Goal: Task Accomplishment & Management: Manage account settings

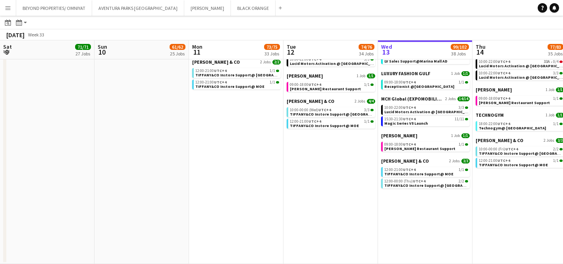
scroll to position [0, 244]
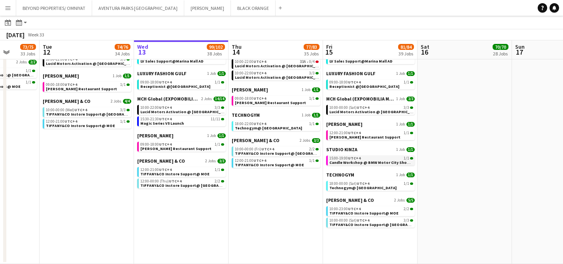
click at [380, 160] on span "Candle Workshop @ BMW Motor City Showroom" at bounding box center [374, 162] width 91 height 5
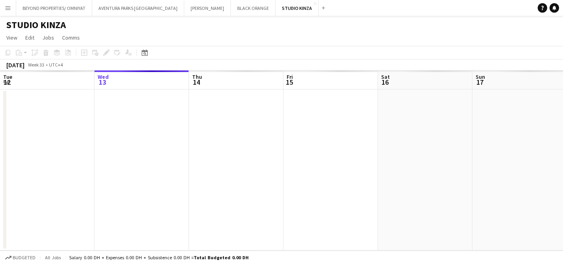
scroll to position [0, 272]
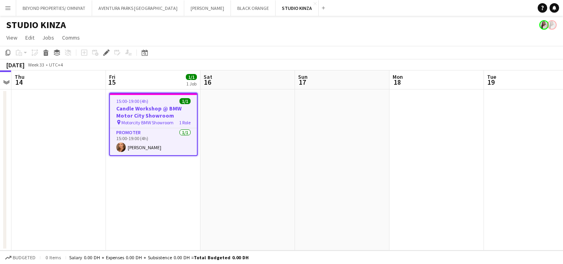
click at [143, 106] on h3 "Candle Workshop @ BMW Motor City Showroom" at bounding box center [153, 112] width 87 height 14
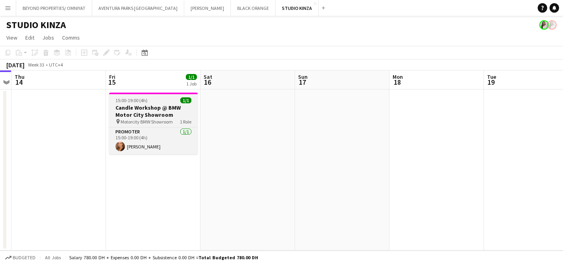
click at [143, 106] on h3 "Candle Workshop @ BMW Motor City Showroom" at bounding box center [153, 111] width 88 height 14
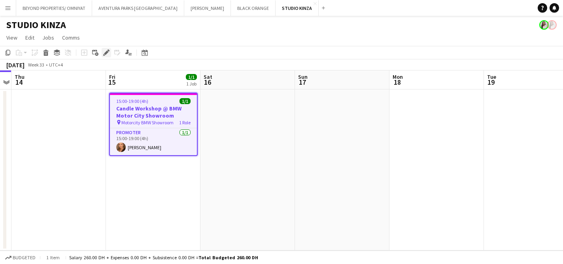
click at [106, 55] on icon "Edit" at bounding box center [106, 52] width 6 height 6
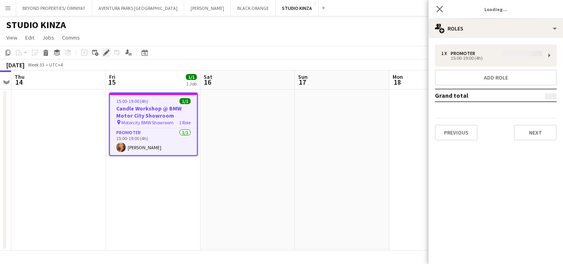
type input "**********"
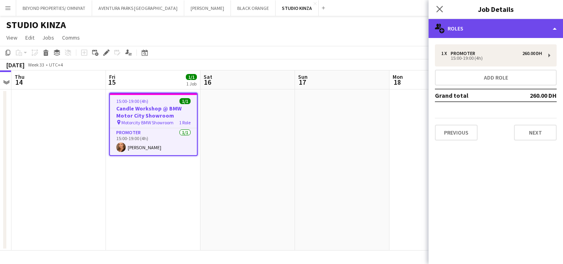
click at [458, 26] on div "multiple-users-add Roles" at bounding box center [495, 28] width 134 height 19
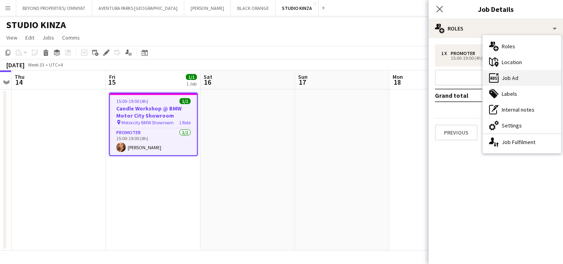
click at [504, 77] on div "ads-window Job Ad" at bounding box center [521, 78] width 78 height 16
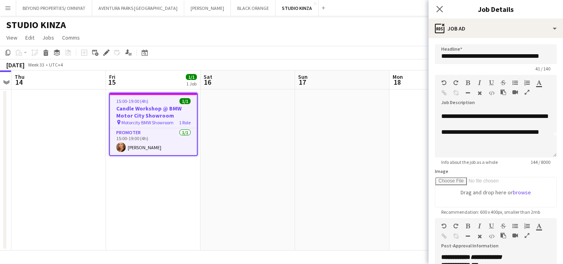
scroll to position [22, 0]
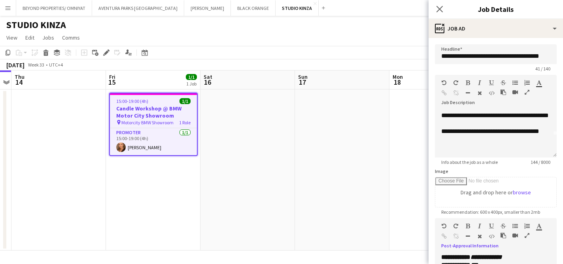
click at [527, 234] on icon "button" at bounding box center [526, 235] width 5 height 6
